Goal: Find specific page/section: Find specific page/section

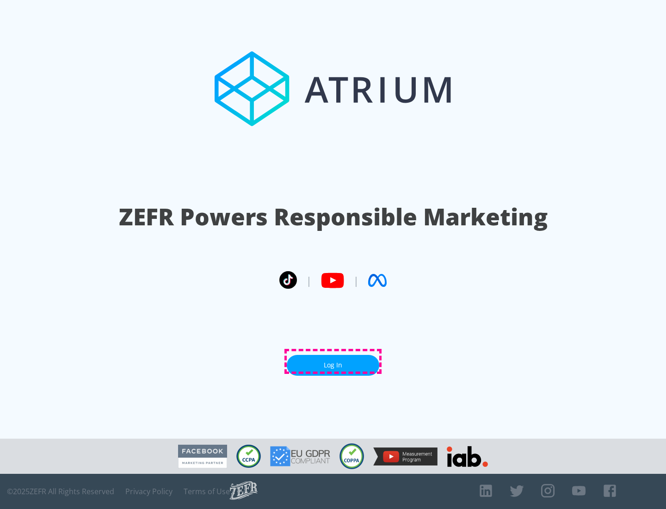
click at [333, 361] on link "Log In" at bounding box center [333, 365] width 93 height 21
